Goal: Participate in discussion

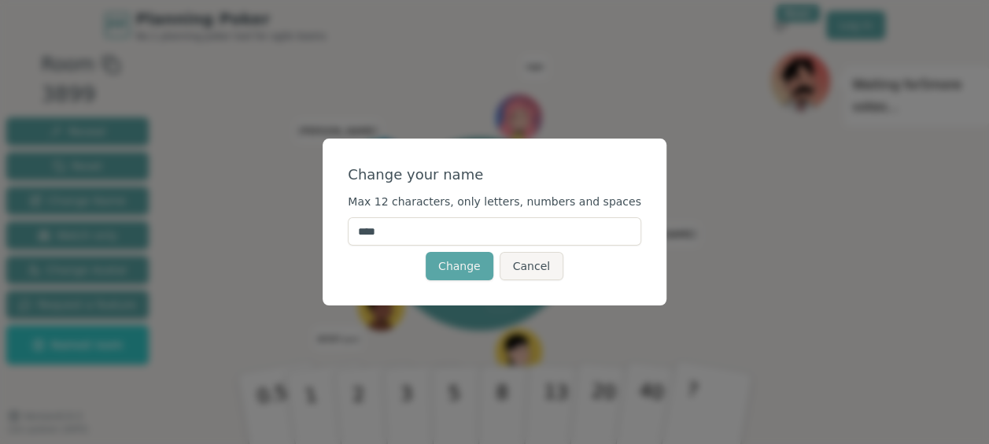
click at [415, 230] on input "****" at bounding box center [495, 231] width 294 height 28
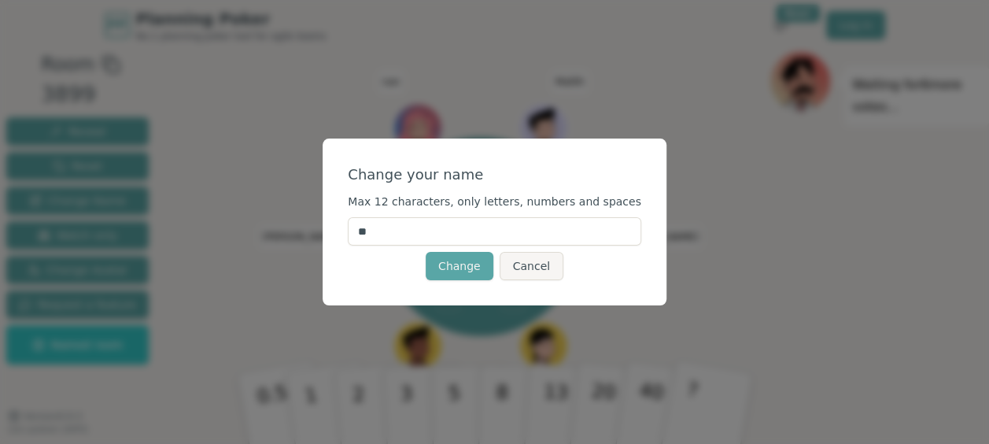
type input "*"
type input "******"
click button "Change" at bounding box center [460, 266] width 68 height 28
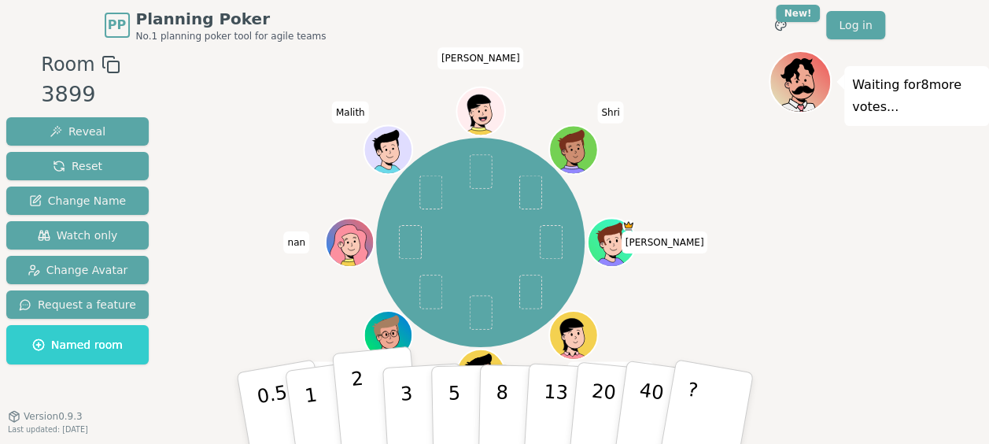
click at [369, 410] on button "2" at bounding box center [376, 408] width 90 height 125
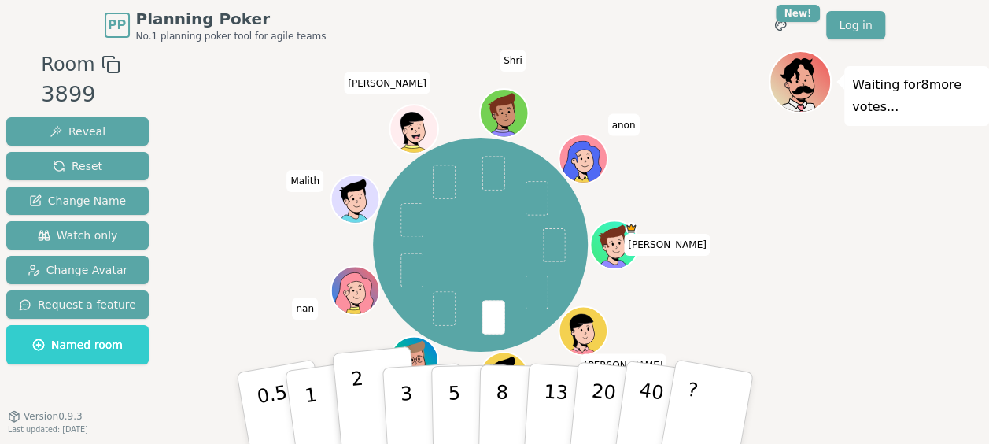
click at [369, 410] on button "2" at bounding box center [376, 408] width 90 height 125
click at [496, 316] on span at bounding box center [493, 317] width 23 height 34
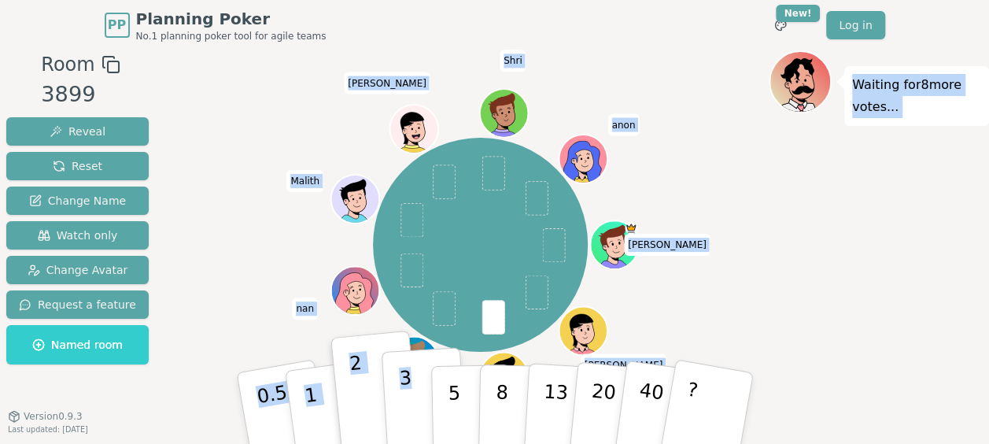
drag, startPoint x: 496, startPoint y: 316, endPoint x: 394, endPoint y: 409, distance: 137.6
click at [394, 409] on div "Room 3899 Reveal Reset Change Name Watch only Change Avatar Request a feature N…" at bounding box center [494, 266] width 989 height 433
click at [257, 320] on div "[PERSON_NAME] [PERSON_NAME] (you) [PERSON_NAME] [PERSON_NAME] Shri anon" at bounding box center [480, 245] width 577 height 332
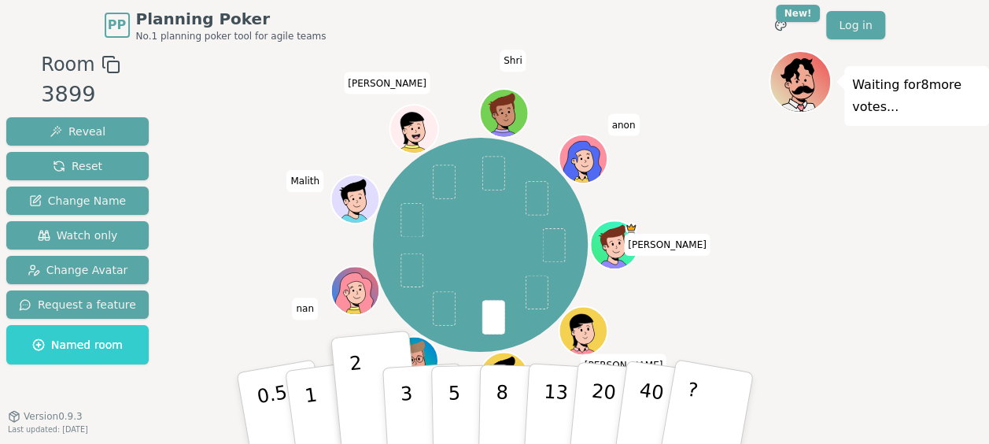
click at [257, 320] on div "[PERSON_NAME] [PERSON_NAME] (you) [PERSON_NAME] [PERSON_NAME] Shri anon" at bounding box center [480, 245] width 577 height 332
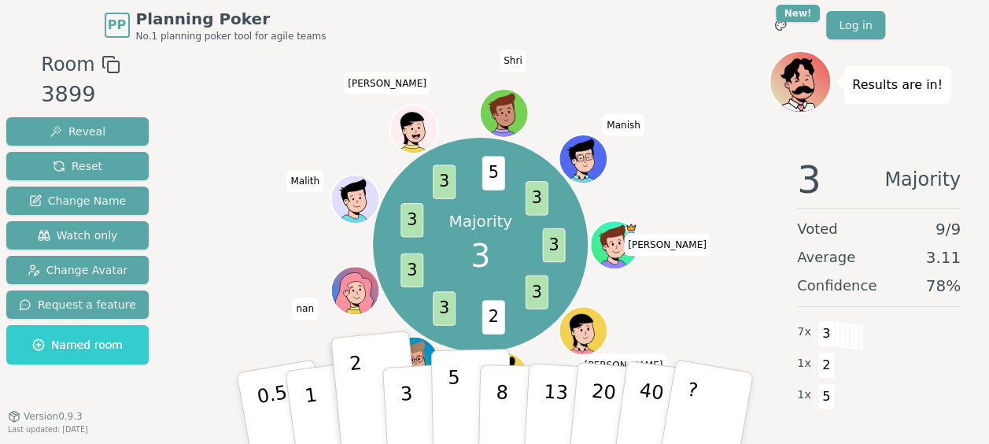
click at [454, 394] on p "5" at bounding box center [453, 408] width 13 height 85
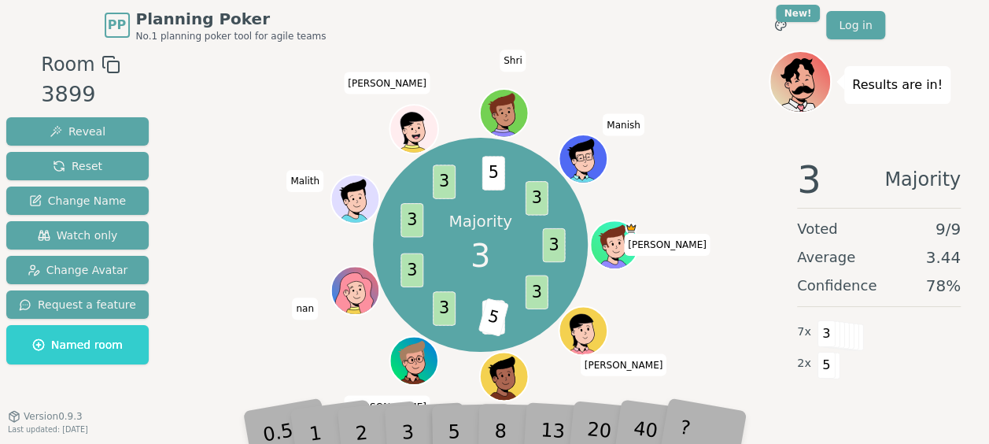
click at [401, 433] on div "3" at bounding box center [424, 407] width 50 height 57
